Goal: Information Seeking & Learning: Learn about a topic

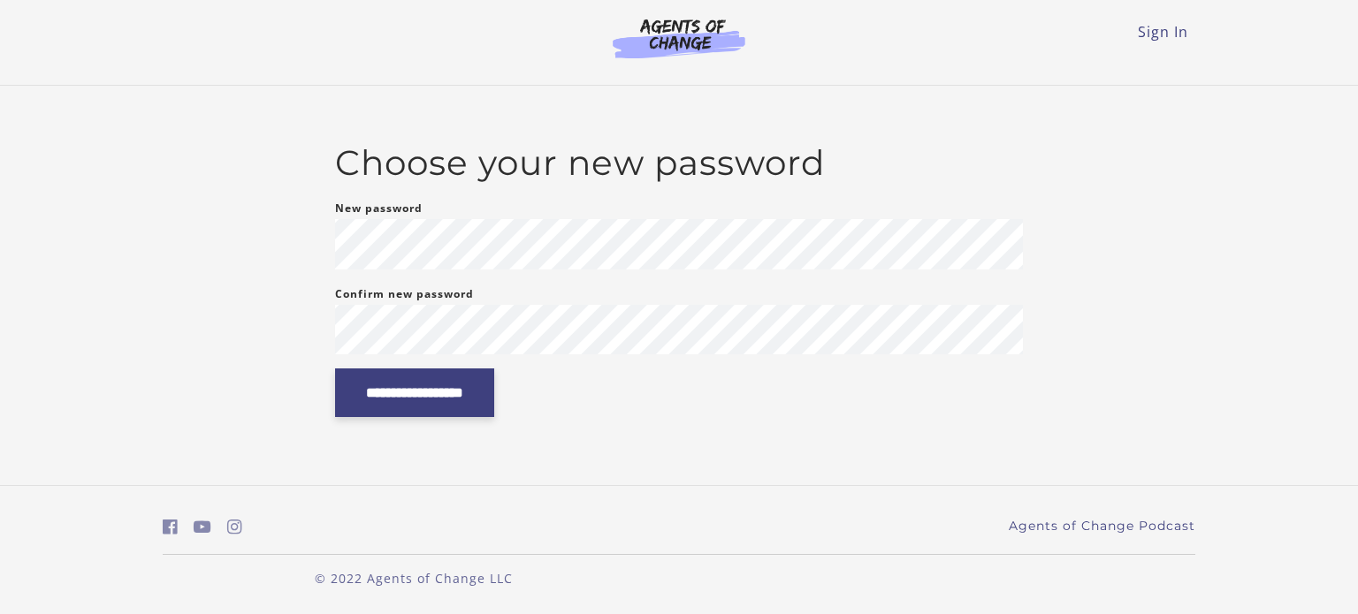
click at [384, 402] on input "**********" at bounding box center [414, 393] width 159 height 49
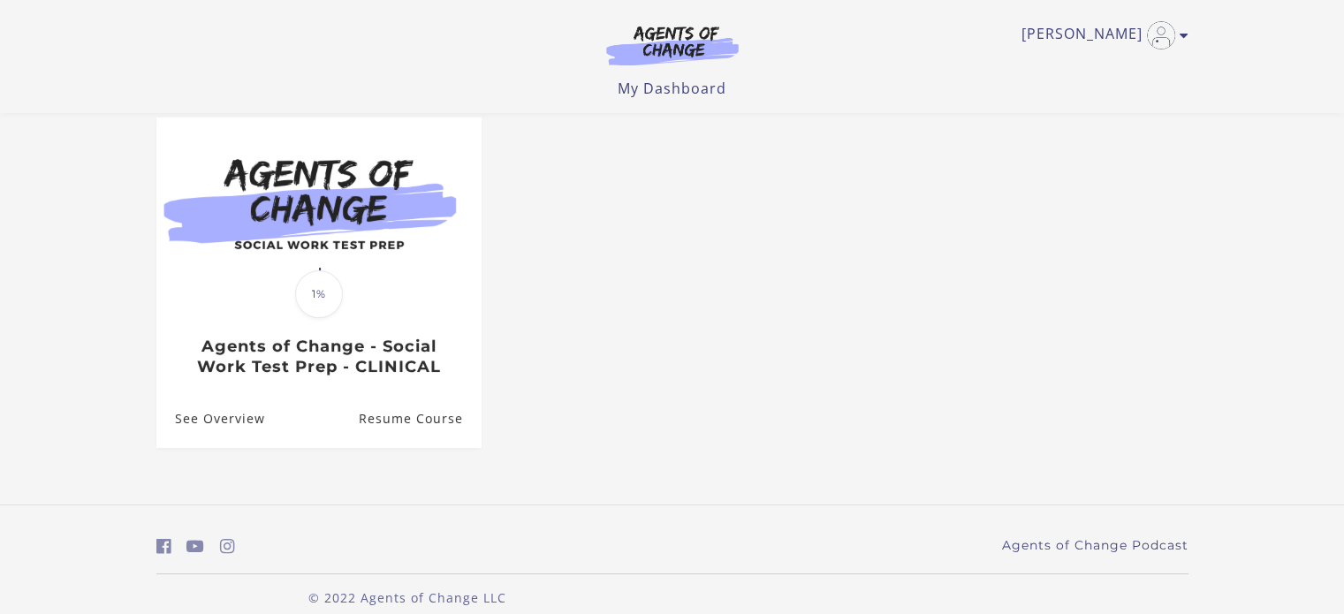
scroll to position [178, 0]
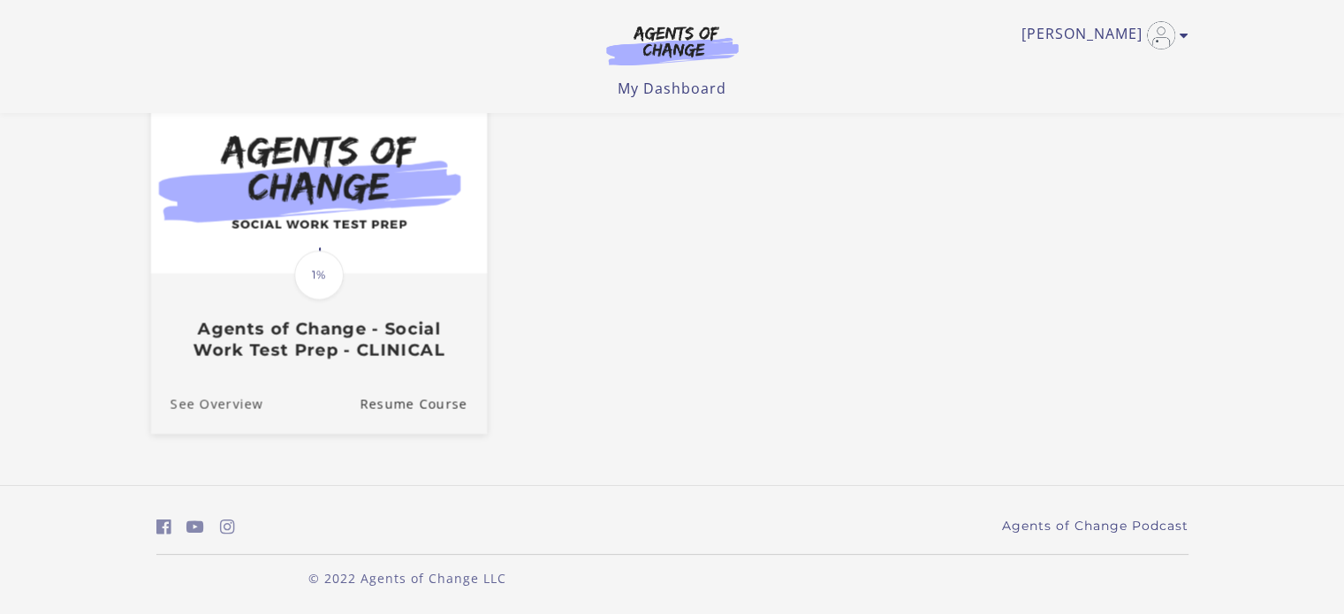
click at [230, 401] on link "See Overview" at bounding box center [206, 404] width 112 height 59
